Goal: Transaction & Acquisition: Purchase product/service

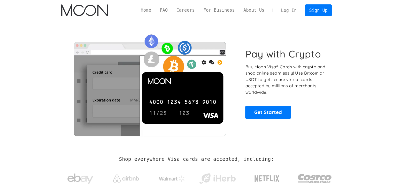
click at [291, 8] on link "Log In" at bounding box center [289, 10] width 24 height 11
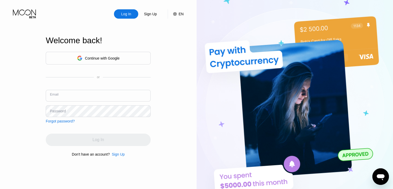
click at [88, 95] on input "text" at bounding box center [98, 96] width 105 height 12
click at [119, 156] on div "Sign Up" at bounding box center [118, 154] width 13 height 4
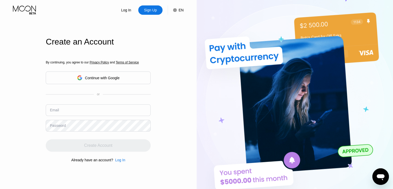
scroll to position [6, 0]
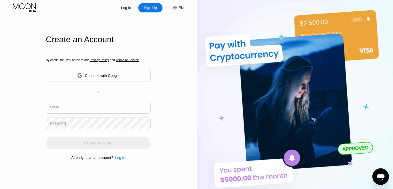
click at [100, 108] on input "text" at bounding box center [98, 108] width 105 height 12
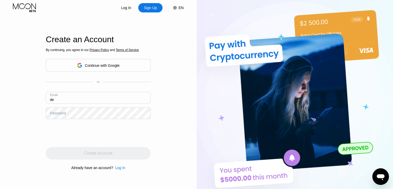
type input "d"
click at [127, 8] on div "Log In" at bounding box center [126, 7] width 11 height 5
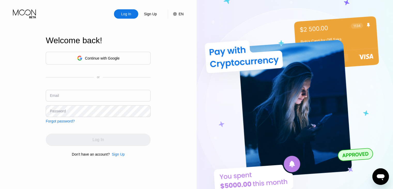
click at [119, 57] on div "Continue with Google" at bounding box center [102, 58] width 35 height 4
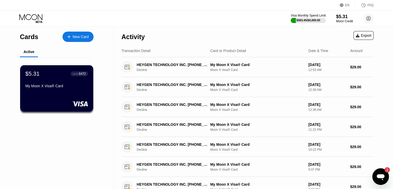
click at [79, 36] on div "New Card" at bounding box center [81, 37] width 16 height 4
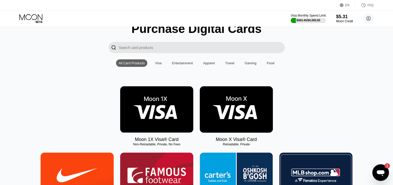
scroll to position [23, 0]
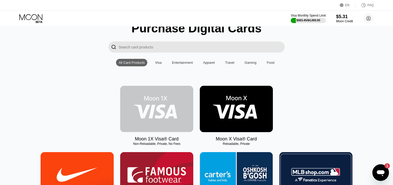
click at [178, 113] on img at bounding box center [156, 109] width 73 height 46
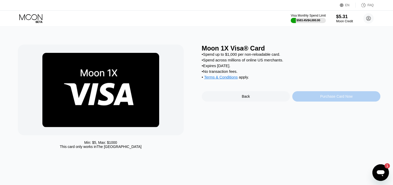
click at [333, 101] on div "Purchase Card Now" at bounding box center [336, 96] width 88 height 10
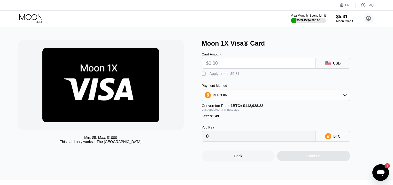
scroll to position [5, 0]
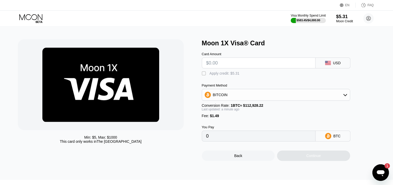
click at [246, 68] on input "text" at bounding box center [258, 63] width 105 height 10
type input "$5"
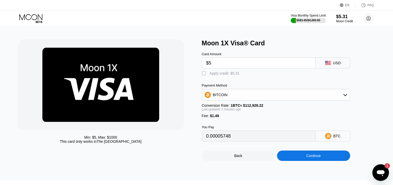
type input "0.00005748"
type input "$50"
type input "0.00045596"
type input "$50"
click at [332, 141] on div "BTC" at bounding box center [333, 135] width 35 height 11
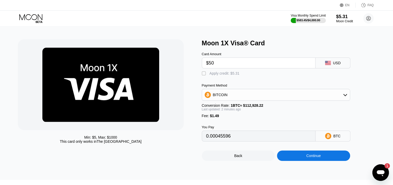
click at [328, 100] on div "BITCOIN" at bounding box center [276, 94] width 148 height 10
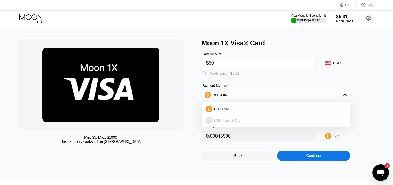
click at [236, 125] on div "USDT on TRON" at bounding box center [275, 120] width 145 height 10
type input "52.01"
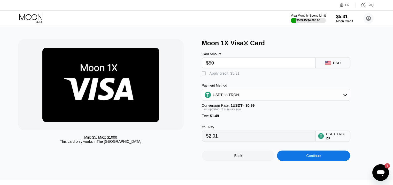
click at [229, 66] on input "$50" at bounding box center [258, 63] width 105 height 10
type input "$5"
type input "6.56"
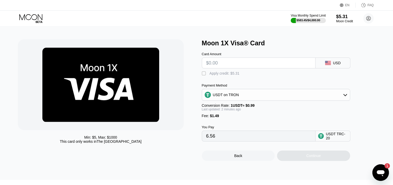
type input "0.00"
type input "$5"
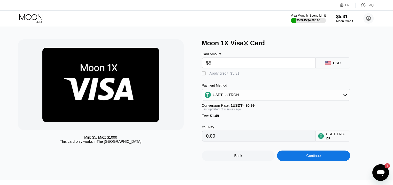
type input "6.56"
type input "$55"
type input "57.06"
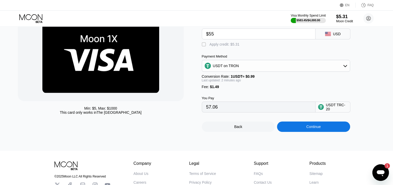
scroll to position [34, 0]
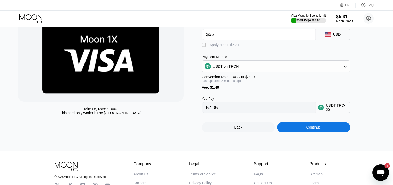
type input "$55"
click at [301, 132] on div "Continue" at bounding box center [313, 127] width 73 height 10
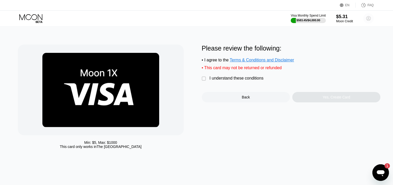
click at [371, 17] on circle at bounding box center [369, 18] width 10 height 10
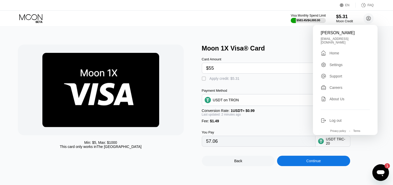
click at [32, 18] on icon at bounding box center [31, 18] width 24 height 9
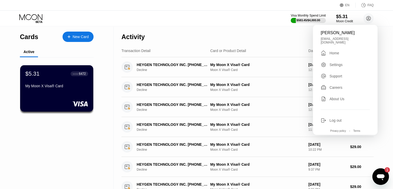
click at [108, 55] on div "Cards New Card Active $5.31 ● ● ● ● 6472 My Moon X Visa® Card" at bounding box center [57, 187] width 114 height 323
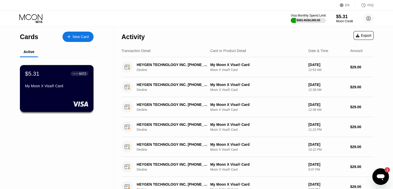
click at [70, 90] on div "My Moon X Visa® Card" at bounding box center [56, 87] width 63 height 6
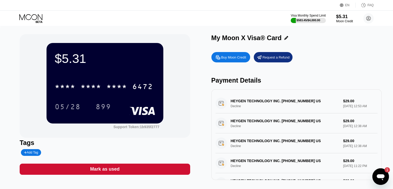
click at [235, 59] on div "Buy Moon Credit" at bounding box center [233, 57] width 25 height 4
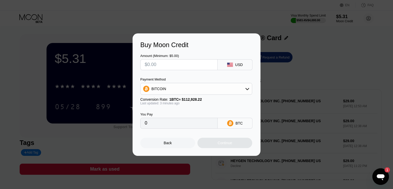
click at [241, 86] on div "BITCOIN" at bounding box center [196, 89] width 111 height 10
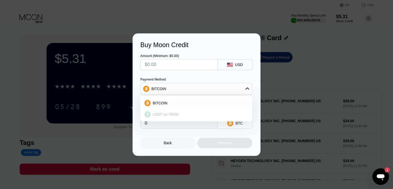
click at [179, 116] on div "USDT on TRON" at bounding box center [199, 114] width 97 height 4
type input "0.00"
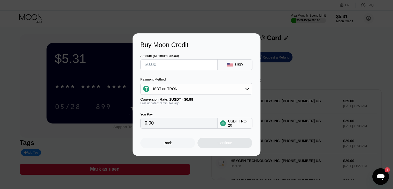
click at [193, 128] on input "0.00" at bounding box center [179, 123] width 69 height 10
click at [173, 67] on input "text" at bounding box center [179, 64] width 69 height 10
type input "$5"
type input "5.05"
type input "$50"
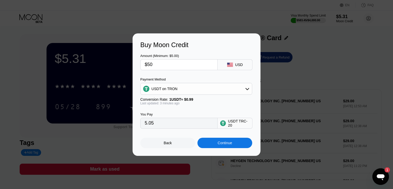
type input "50.51"
type input "$500"
type input "505.05"
type input "$50"
type input "50.51"
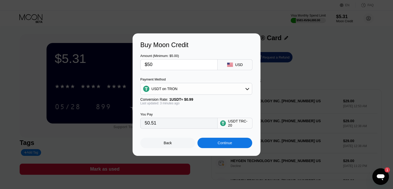
type input "$50"
click at [247, 87] on icon at bounding box center [247, 89] width 4 height 4
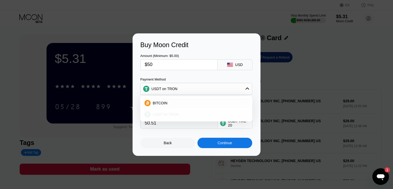
click at [209, 115] on div "USDT on TRON" at bounding box center [199, 114] width 97 height 4
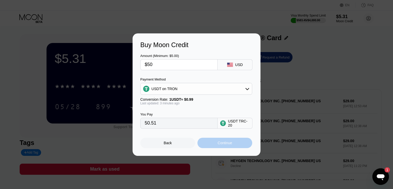
click at [218, 145] on div "Continue" at bounding box center [225, 143] width 14 height 4
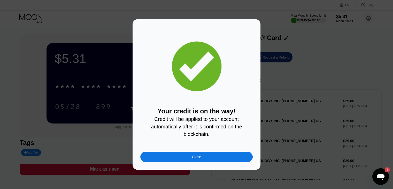
click at [189, 162] on div "Close" at bounding box center [196, 157] width 112 height 10
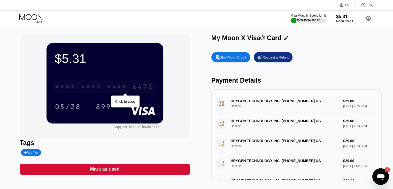
click at [102, 88] on div "* * * * * * * * * * * * 6472" at bounding box center [104, 86] width 104 height 13
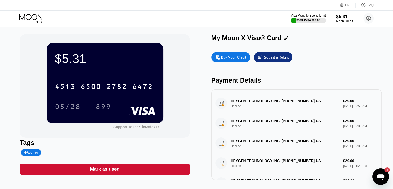
click at [29, 33] on div "$5.31 4513 6500 2782 6472 05/28 899 Support Token: 1b935f2777 Tags Add Tag Mark…" at bounding box center [196, 109] width 393 height 166
click at [77, 105] on div "05/28" at bounding box center [68, 107] width 26 height 8
